Goal: Navigation & Orientation: Find specific page/section

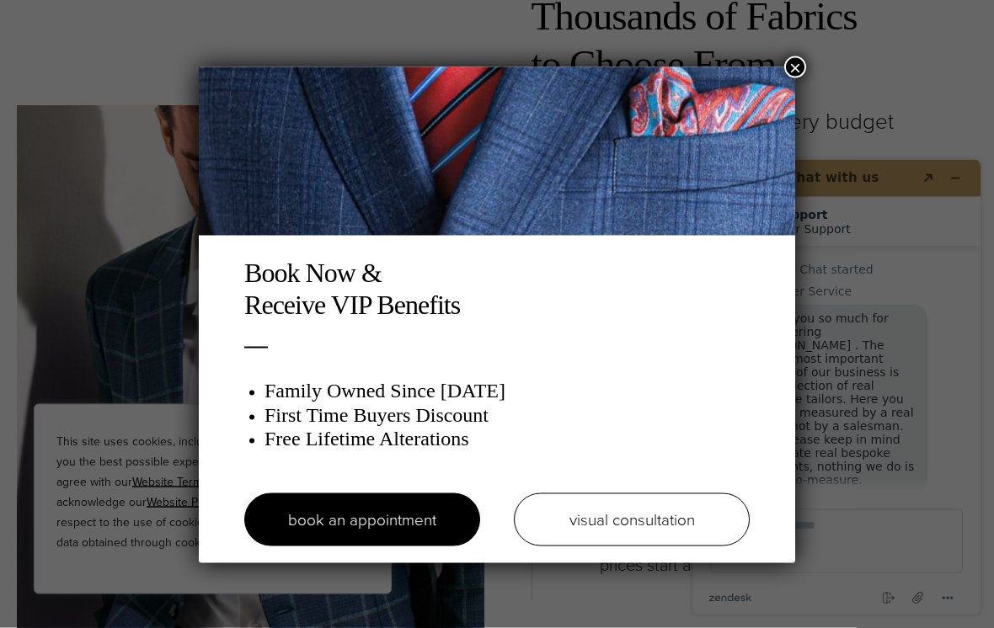
scroll to position [2542, 0]
click at [797, 74] on button "×" at bounding box center [795, 67] width 22 height 22
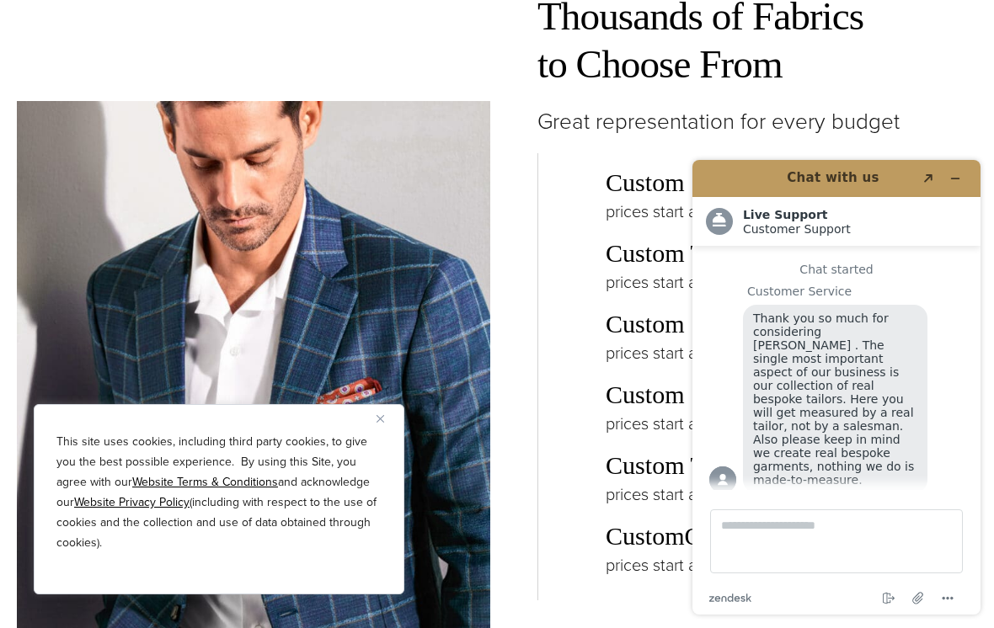
click at [516, 199] on div "Thousands of Fabrics to Choose From Great representation for every budget Custo…" at bounding box center [740, 425] width 473 height 866
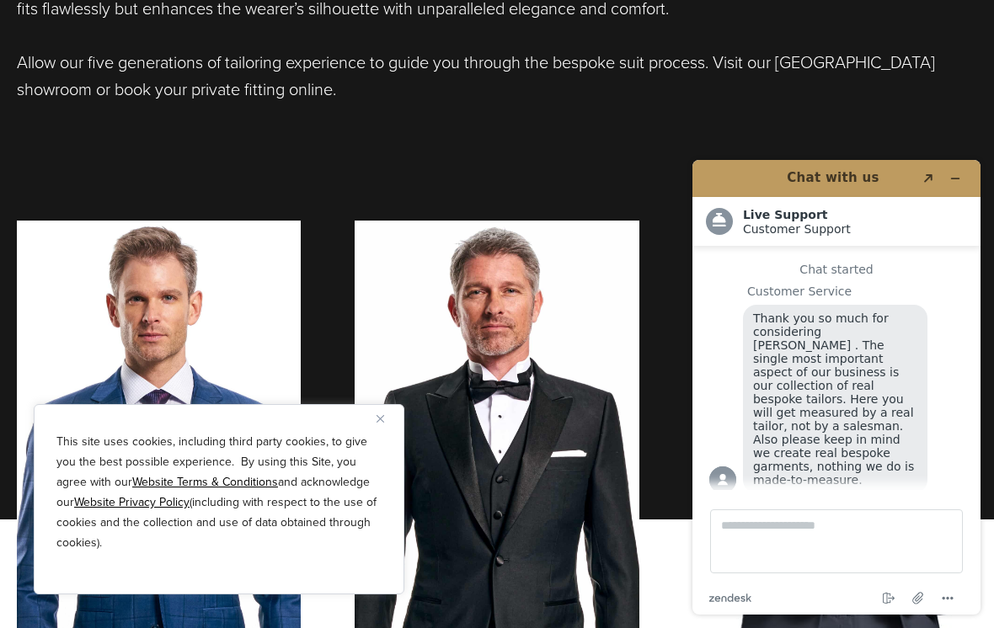
scroll to position [975, 0]
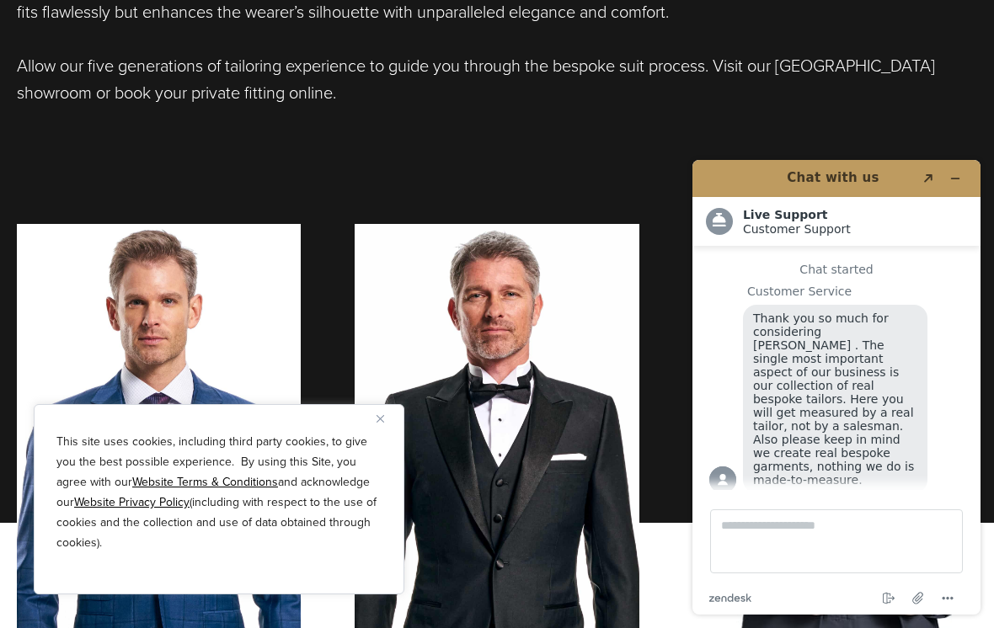
click at [949, 174] on button "Minimize widget" at bounding box center [955, 179] width 27 height 24
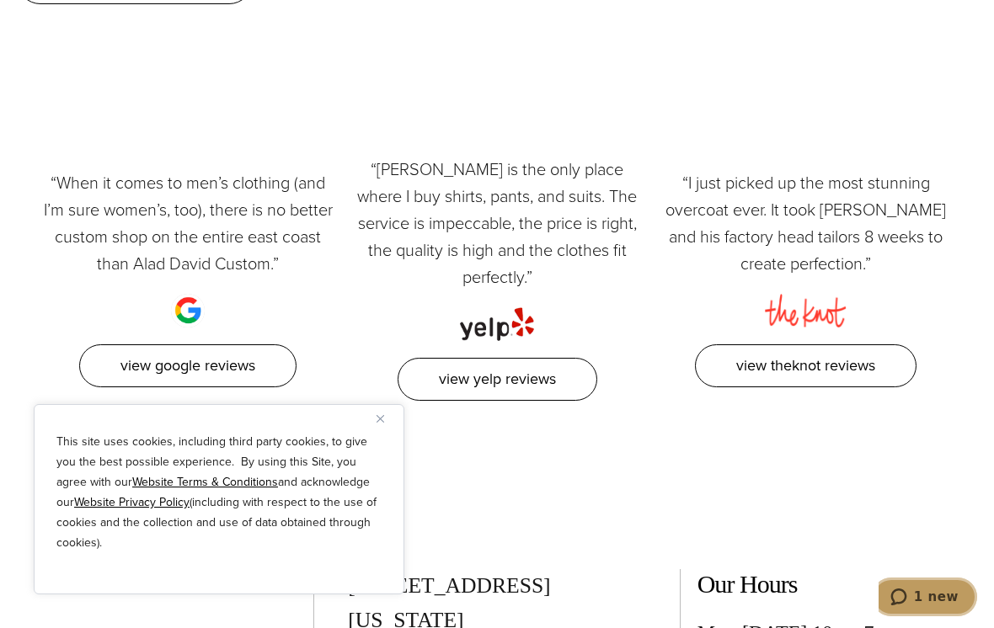
scroll to position [7843, 0]
click at [476, 359] on link "View Yelp Reviews" at bounding box center [498, 380] width 200 height 43
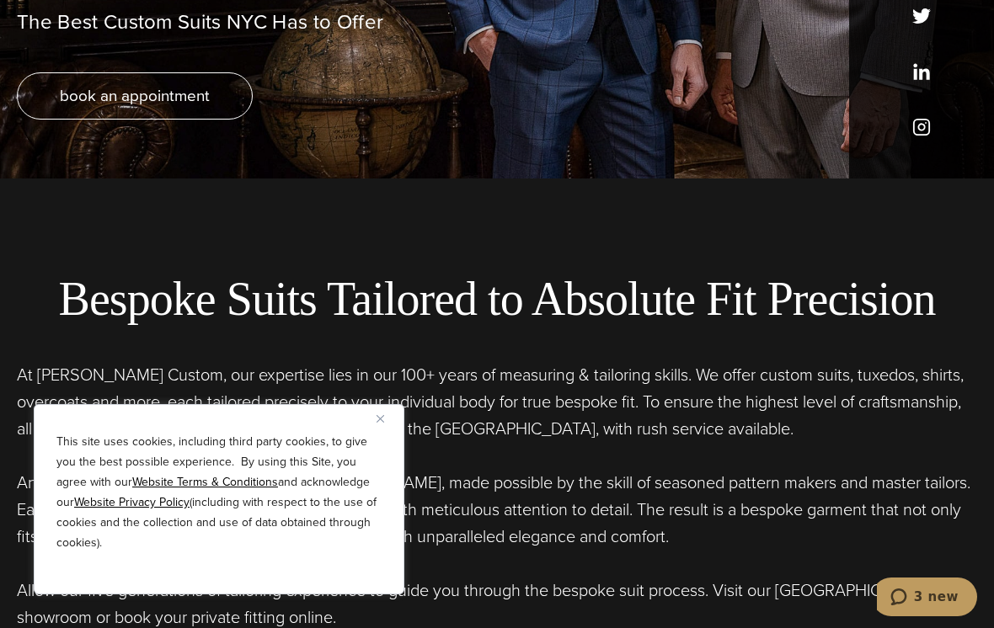
scroll to position [0, 0]
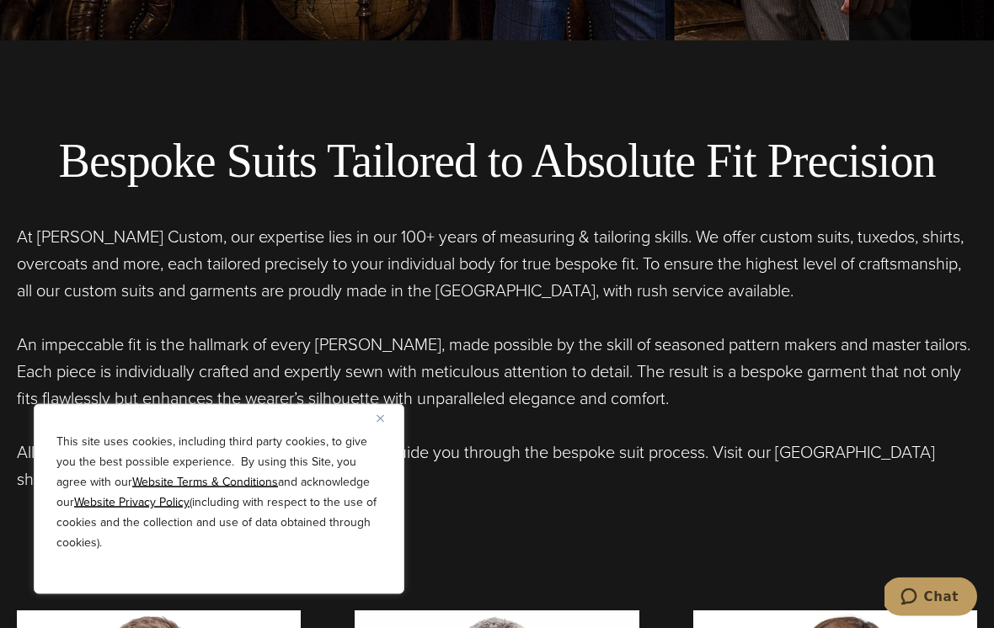
scroll to position [589, 0]
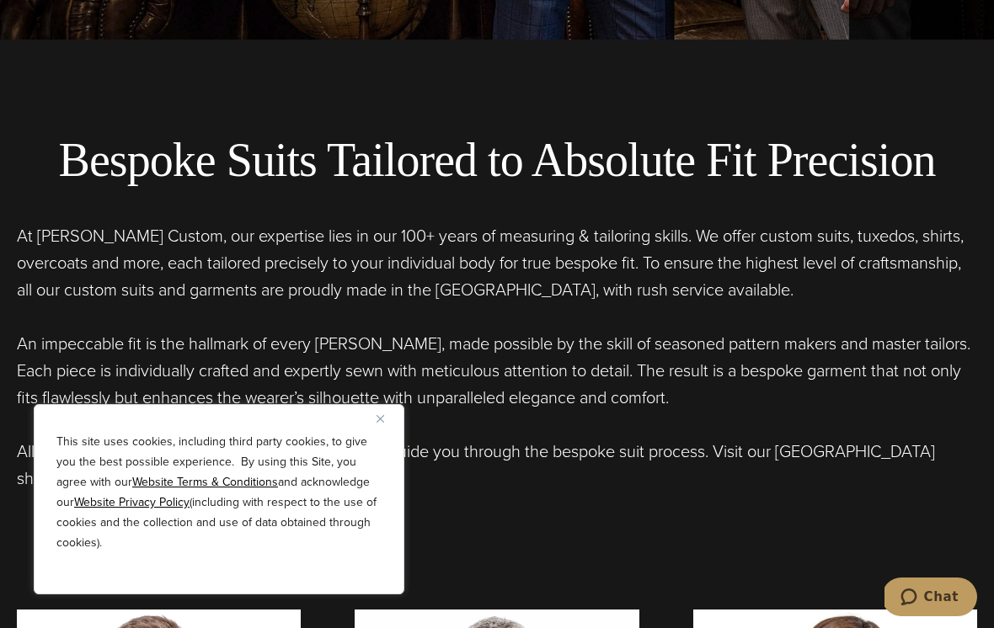
click at [380, 423] on img "Close" at bounding box center [381, 419] width 8 height 8
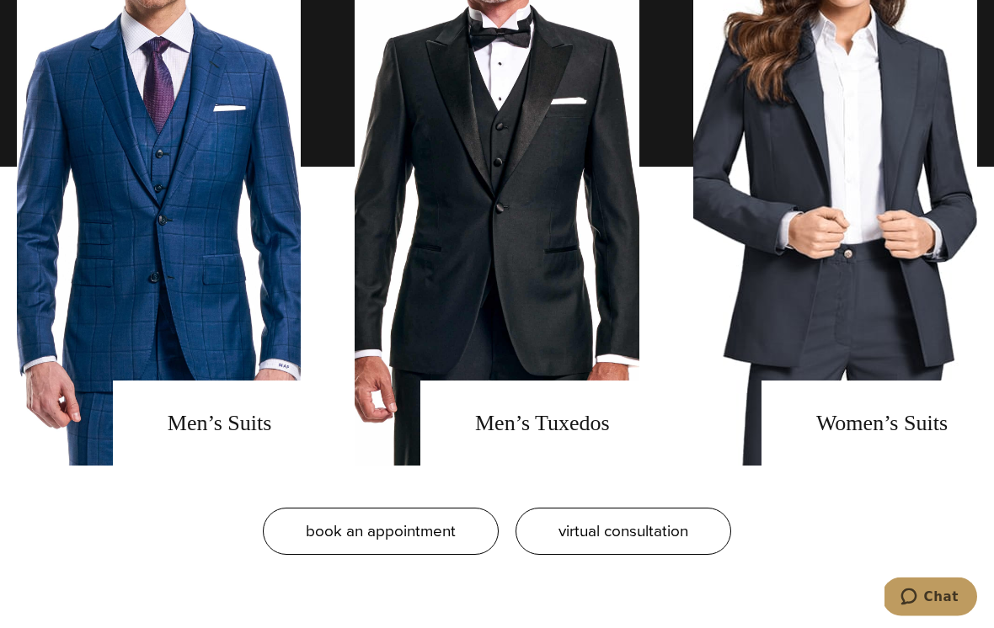
scroll to position [1300, 0]
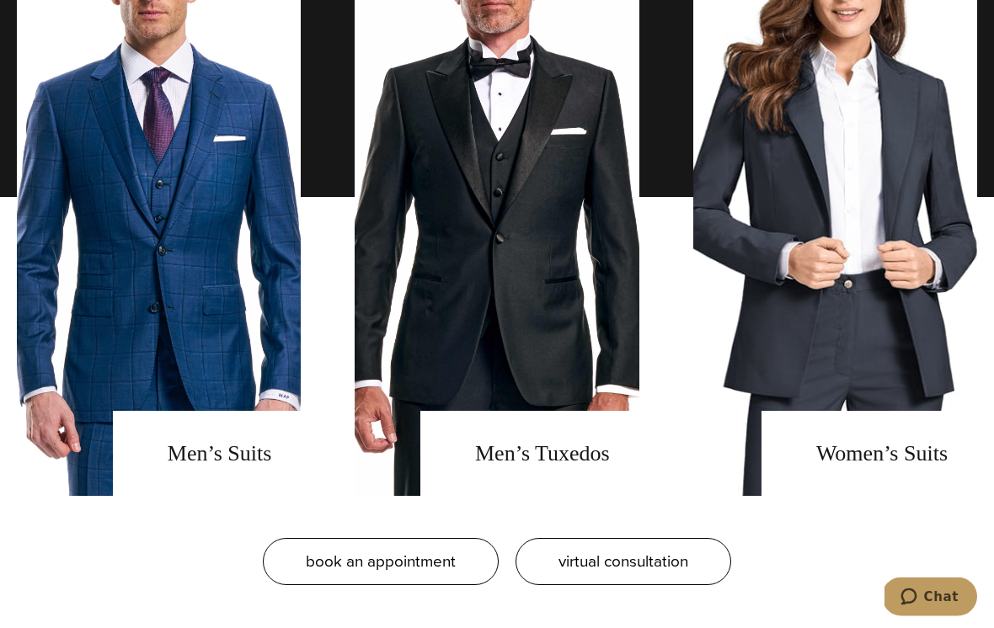
click at [103, 414] on link "men's suits" at bounding box center [159, 198] width 284 height 598
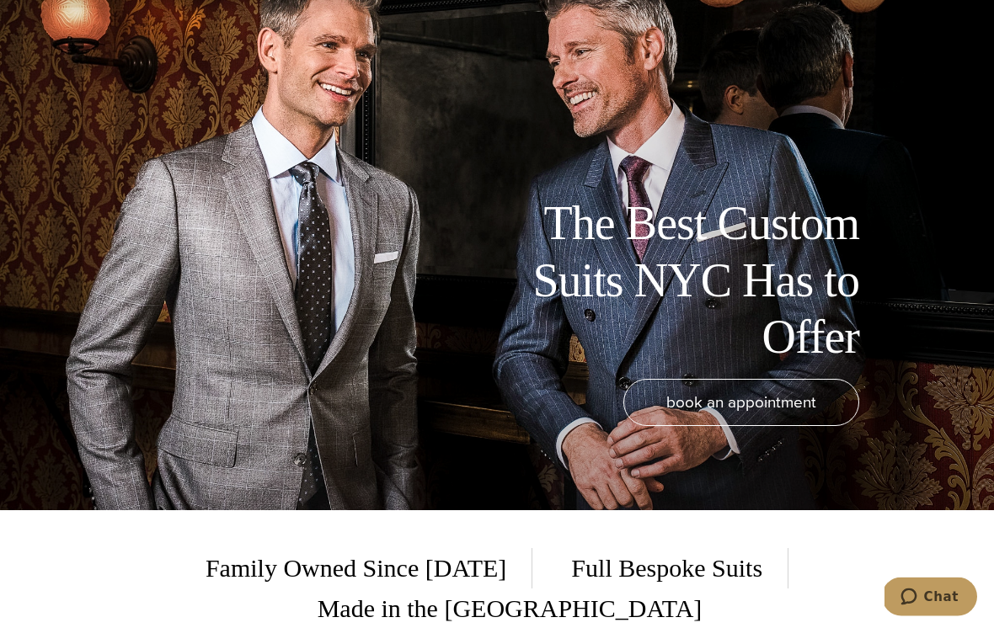
scroll to position [118, 0]
